Goal: Navigation & Orientation: Find specific page/section

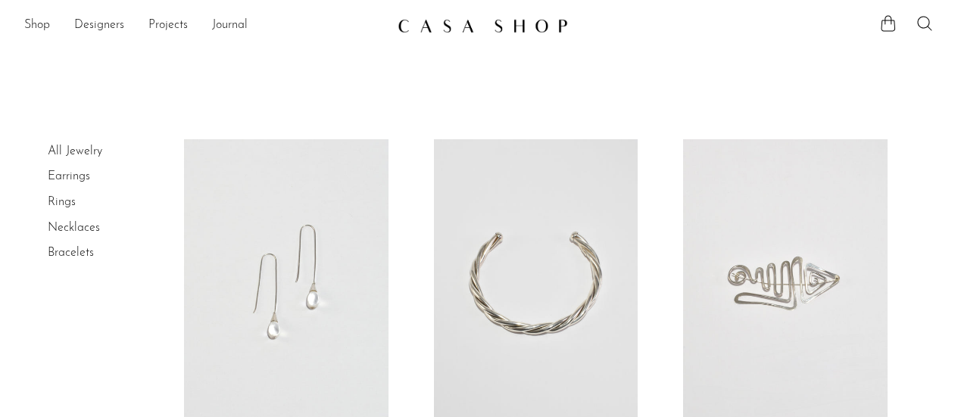
scroll to position [4164, 0]
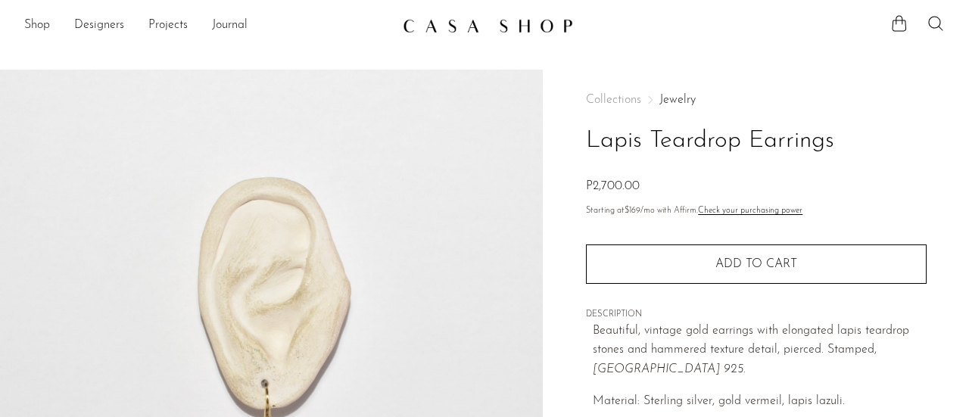
click at [665, 98] on link "Jewelry" at bounding box center [677, 100] width 36 height 12
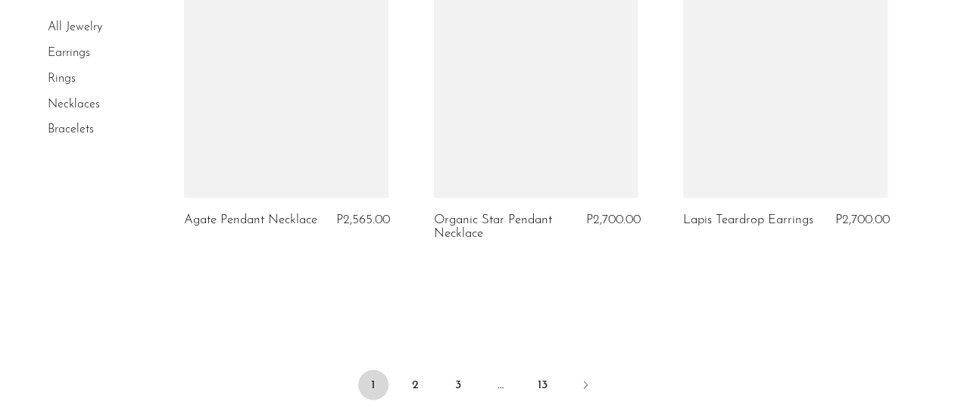
scroll to position [4471, 0]
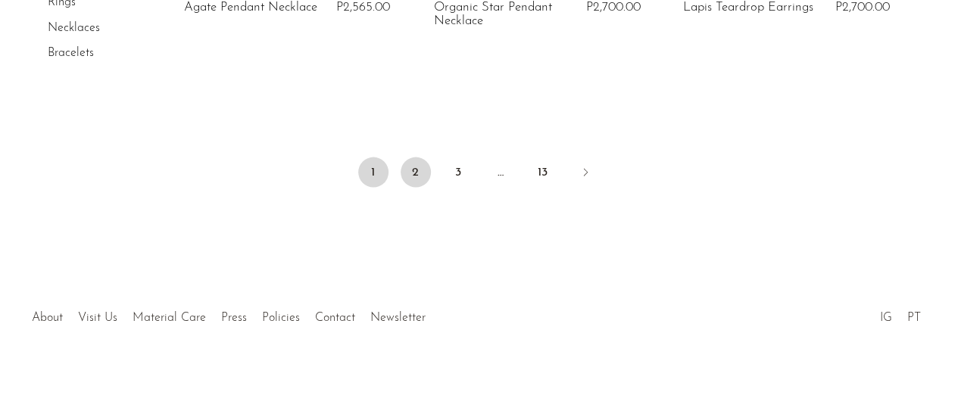
click at [415, 174] on link "2" at bounding box center [415, 172] width 30 height 30
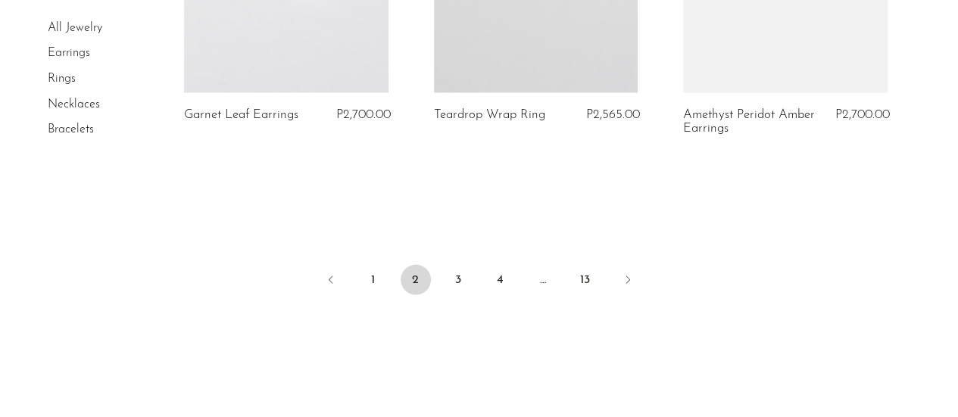
scroll to position [4458, 0]
